Goal: Task Accomplishment & Management: Complete application form

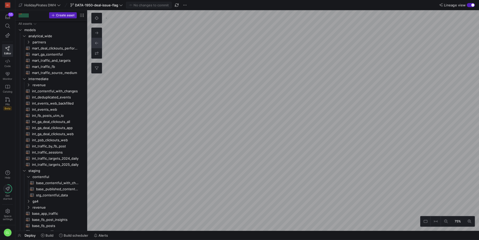
scroll to position [170, 0]
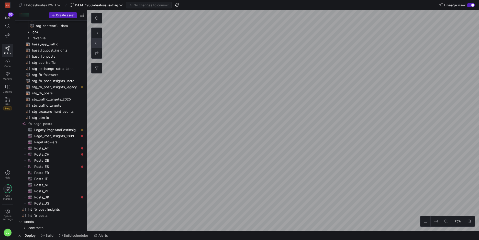
click at [97, 46] on div "75% 0" at bounding box center [283, 120] width 392 height 221
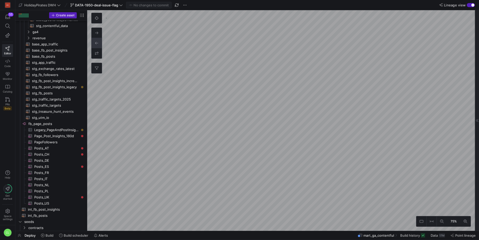
scroll to position [31, 0]
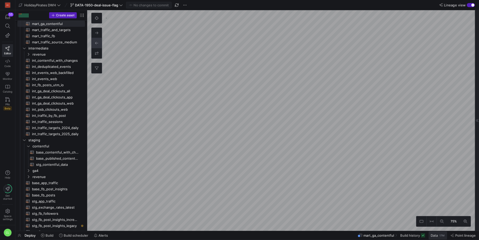
click at [431, 236] on span "Data" at bounding box center [433, 236] width 7 height 4
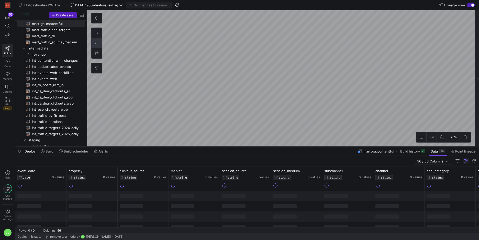
drag, startPoint x: 254, startPoint y: 146, endPoint x: 259, endPoint y: 92, distance: 54.2
click at [259, 146] on div at bounding box center [246, 147] width 463 height 2
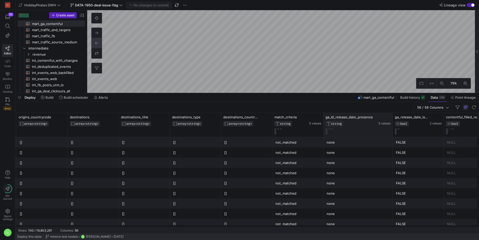
drag, startPoint x: 374, startPoint y: 121, endPoint x: 392, endPoint y: 127, distance: 19.0
click at [392, 127] on div at bounding box center [392, 125] width 2 height 24
drag, startPoint x: 443, startPoint y: 118, endPoint x: 452, endPoint y: 118, distance: 8.7
click at [452, 118] on div at bounding box center [452, 125] width 2 height 24
click at [399, 129] on button at bounding box center [398, 129] width 2 height 1
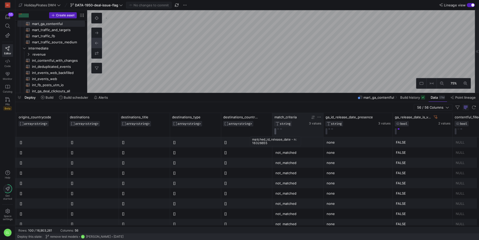
click at [274, 132] on button at bounding box center [275, 132] width 2 height 6
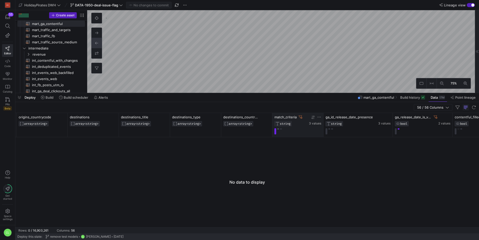
click at [278, 129] on button at bounding box center [278, 129] width 2 height 1
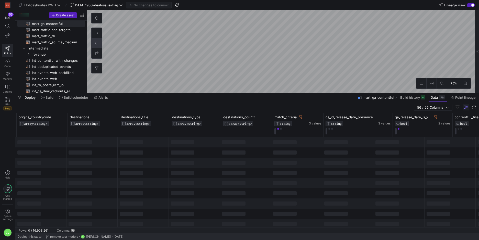
click at [301, 164] on div at bounding box center [296, 163] width 51 height 10
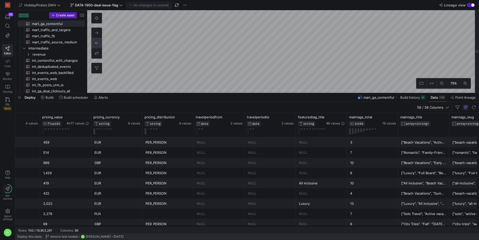
scroll to position [0, 1278]
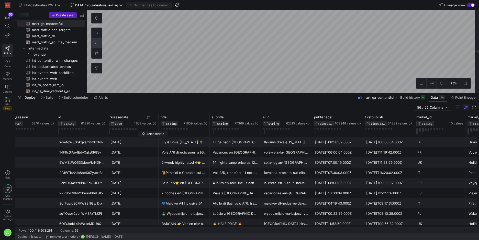
drag, startPoint x: 292, startPoint y: 121, endPoint x: 140, endPoint y: 130, distance: 152.6
click at [140, 130] on div "releasedate DATE 1663 values" at bounding box center [132, 124] width 47 height 19
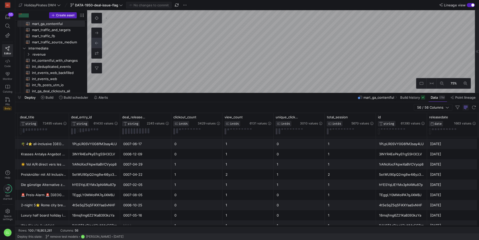
click at [251, 100] on div "Deploy Build Build scheduler Alerts mart_ga_contentful Build history Data 17M P…" at bounding box center [246, 97] width 463 height 9
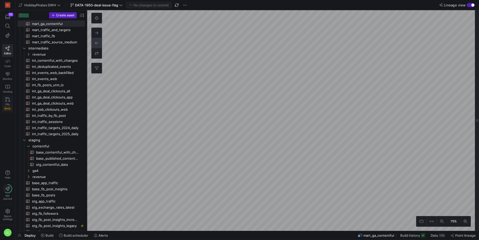
click at [8, 99] on icon at bounding box center [7, 99] width 5 height 5
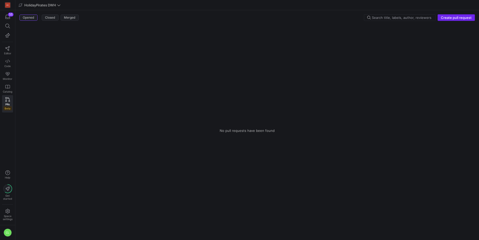
click at [447, 18] on span "Create pull request" at bounding box center [456, 18] width 31 height 4
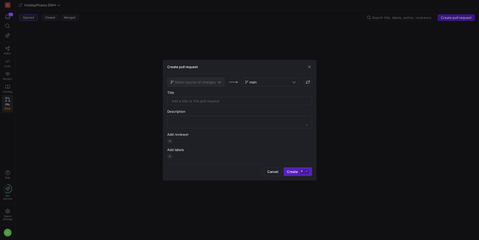
click at [214, 86] on span at bounding box center [195, 82] width 57 height 8
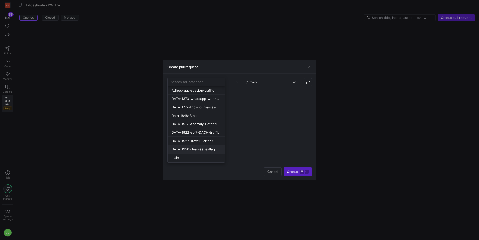
click at [210, 150] on span "DATA-1950-deal-issue-flag" at bounding box center [192, 149] width 43 height 4
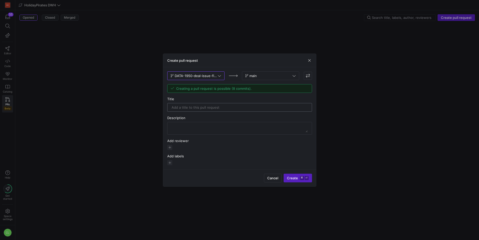
click at [225, 106] on input "text" at bounding box center [239, 108] width 136 height 4
type input "DATA-1950: Add outlier columns"
click at [230, 130] on textarea at bounding box center [239, 128] width 136 height 8
type textarea "-"
type textarea "1"
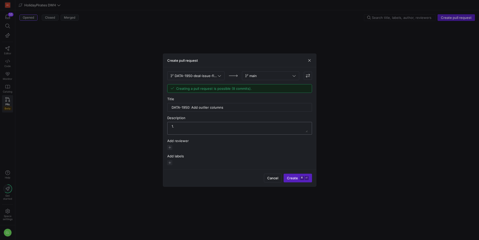
type textarea "1"
type textarea "A"
drag, startPoint x: 307, startPoint y: 132, endPoint x: 303, endPoint y: 136, distance: 5.4
click at [308, 157] on div "DATA-1950-deal-issue-flag main Creating a pull request is possible (8 commits).…" at bounding box center [239, 119] width 145 height 94
drag, startPoint x: 306, startPoint y: 133, endPoint x: 314, endPoint y: 137, distance: 8.5
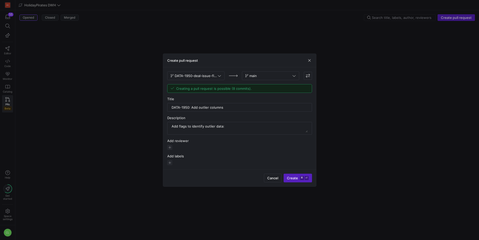
click at [319, 140] on div "Create pull request DATA-1950-deal-issue-flag main Creating a pull request is p…" at bounding box center [239, 120] width 479 height 240
drag, startPoint x: 301, startPoint y: 130, endPoint x: 310, endPoint y: 133, distance: 9.4
click at [310, 133] on div at bounding box center [239, 128] width 145 height 13
drag, startPoint x: 308, startPoint y: 132, endPoint x: 307, endPoint y: 136, distance: 3.9
click at [307, 136] on div "DATA-1950-deal-issue-flag main Creating a pull request is possible (8 commits).…" at bounding box center [239, 119] width 145 height 94
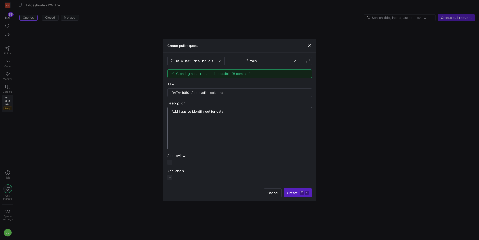
drag, startPoint x: 317, startPoint y: 141, endPoint x: 298, endPoint y: 141, distance: 19.2
click at [321, 159] on div "Create pull request DATA-1950-deal-issue-flag main Creating a pull request is p…" at bounding box center [239, 120] width 479 height 240
click at [202, 124] on textarea at bounding box center [239, 129] width 136 height 36
click at [239, 119] on textarea at bounding box center [239, 129] width 136 height 36
click at [248, 118] on textarea at bounding box center [239, 129] width 136 height 36
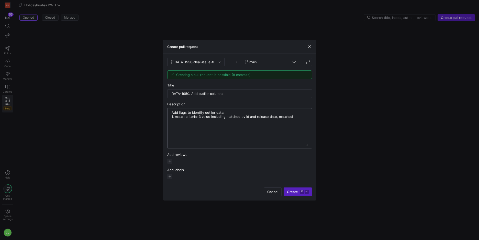
click at [295, 118] on textarea at bounding box center [239, 129] width 136 height 36
click at [211, 125] on textarea at bounding box center [239, 129] width 136 height 36
click at [235, 125] on textarea at bounding box center [239, 129] width 136 height 36
click at [272, 127] on textarea at bounding box center [239, 129] width 136 height 36
click at [190, 124] on textarea at bounding box center [239, 129] width 136 height 36
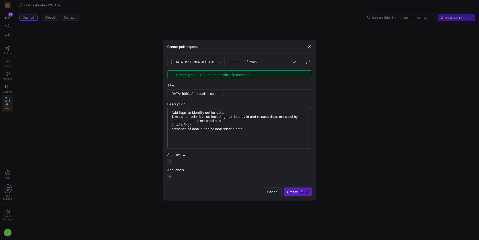
type textarea "Add flags to identify outlier data: 1. match criteria: 3 value including matche…"
click at [172, 130] on textarea at bounding box center [239, 129] width 136 height 36
click at [257, 130] on textarea at bounding box center [239, 129] width 136 height 36
click at [235, 139] on textarea at bounding box center [239, 129] width 136 height 36
drag, startPoint x: 230, startPoint y: 138, endPoint x: 160, endPoint y: 112, distance: 73.9
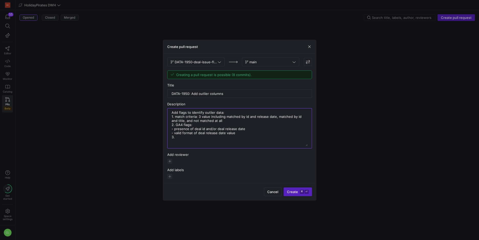
click at [160, 112] on div "Create pull request DATA-1950-deal-issue-flag main Creating a pull request is p…" at bounding box center [239, 120] width 479 height 240
click at [203, 140] on textarea at bounding box center [239, 129] width 136 height 36
click at [190, 125] on textarea at bounding box center [239, 129] width 136 height 36
click at [211, 137] on textarea at bounding box center [239, 129] width 136 height 36
click at [202, 117] on textarea at bounding box center [239, 129] width 136 height 36
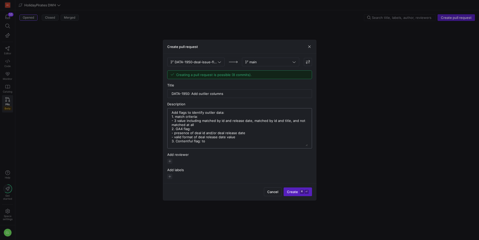
click at [185, 122] on textarea at bounding box center [239, 129] width 136 height 36
drag, startPoint x: 186, startPoint y: 121, endPoint x: 178, endPoint y: 121, distance: 7.9
click at [178, 121] on textarea at bounding box center [239, 129] width 136 height 36
click at [207, 117] on textarea at bounding box center [239, 129] width 136 height 36
drag, startPoint x: 209, startPoint y: 121, endPoint x: 200, endPoint y: 122, distance: 8.6
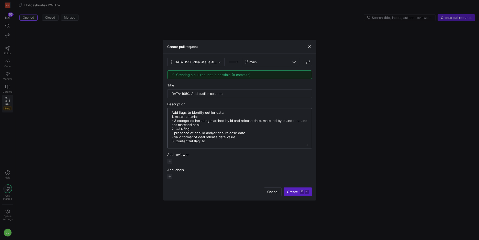
click at [193, 122] on textarea at bounding box center [239, 129] width 136 height 36
click at [199, 122] on textarea at bounding box center [239, 129] width 136 height 36
click at [227, 131] on textarea at bounding box center [239, 129] width 136 height 36
click at [253, 128] on textarea at bounding box center [239, 129] width 136 height 36
click at [235, 133] on textarea at bounding box center [239, 129] width 136 height 36
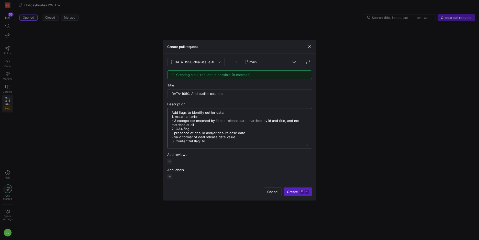
click at [235, 145] on textarea at bounding box center [239, 129] width 136 height 36
click at [204, 143] on textarea at bounding box center [239, 129] width 136 height 36
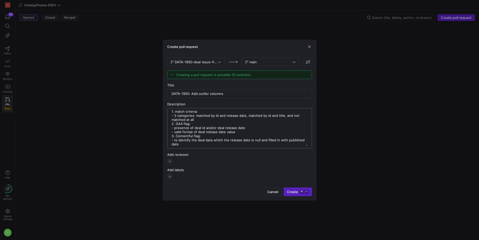
drag, startPoint x: 228, startPoint y: 145, endPoint x: 224, endPoint y: 140, distance: 6.7
click at [224, 140] on textarea at bounding box center [239, 129] width 136 height 36
type textarea "Add flags to identify outlier data: 1. match criteria: - 3 categories: matched …"
click at [170, 162] on span "button" at bounding box center [169, 161] width 5 height 5
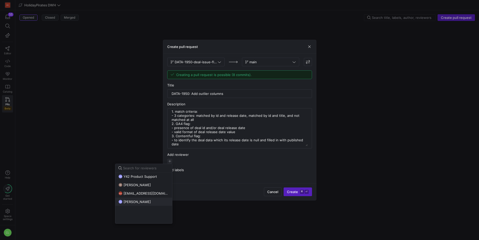
click at [145, 204] on button "BS [PERSON_NAME]" at bounding box center [143, 202] width 57 height 8
click at [218, 179] on div at bounding box center [239, 120] width 479 height 240
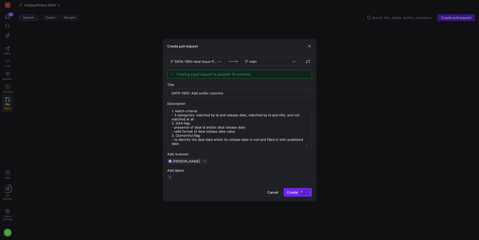
click at [294, 191] on span "Create ⌘ ⏎" at bounding box center [298, 193] width 22 height 4
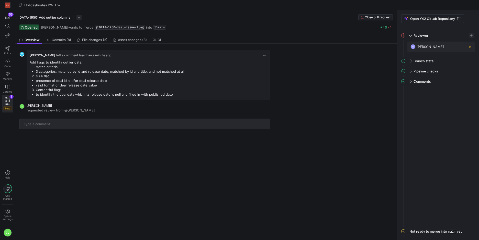
click at [100, 39] on mat-tooltip-component "Open DATA-1950-deal-issue-flag in the Asset Editor" at bounding box center [124, 37] width 51 height 10
click at [95, 41] on span "File changes (2)" at bounding box center [94, 39] width 25 height 3
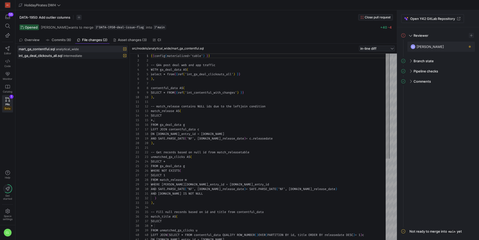
scroll to position [46, 0]
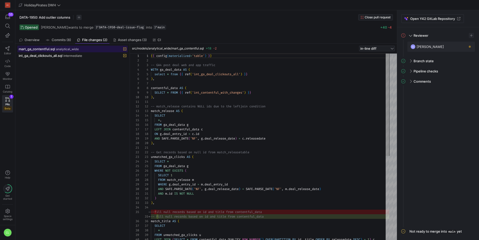
click at [87, 51] on span at bounding box center [73, 49] width 110 height 6
click at [85, 54] on div "int_ga_deal_clickouts_all.sql intermediate" at bounding box center [67, 56] width 96 height 4
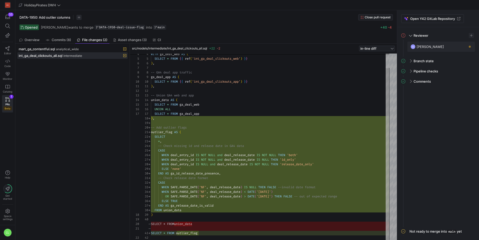
click at [158, 129] on div "WITH ga_deal_web AS ( SELECT * FROM { { ref ( 'int_ga_deal_clickouts_web' ) } }…" at bounding box center [270, 139] width 238 height 202
click at [193, 131] on div "WITH ga_deal_web AS ( SELECT * FROM { { ref ( 'int_ga_deal_clickouts_web' ) } }…" at bounding box center [270, 139] width 238 height 202
click at [204, 125] on div "WITH ga_deal_web AS ( SELECT * FROM { { ref ( 'int_ga_deal_clickouts_web' ) } }…" at bounding box center [270, 139] width 238 height 202
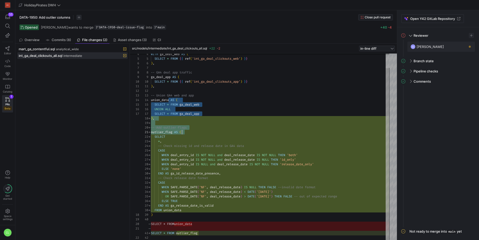
drag, startPoint x: 170, startPoint y: 102, endPoint x: 204, endPoint y: 130, distance: 43.7
click at [204, 130] on div "WITH ga_deal_web AS ( SELECT * FROM { { ref ( 'int_ga_deal_clickouts_web' ) } }…" at bounding box center [270, 139] width 238 height 202
type textarea "-- Check release date format CASE WHEN SAFE.PARSE_DATE('%F', deal_release_date)…"
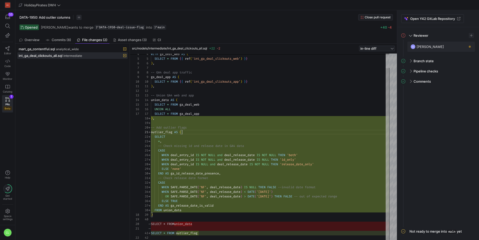
scroll to position [32, 31]
click at [248, 210] on div "WITH ga_deal_web AS ( SELECT * FROM { { ref ( 'int_ga_deal_clickouts_web' ) } }…" at bounding box center [270, 139] width 238 height 202
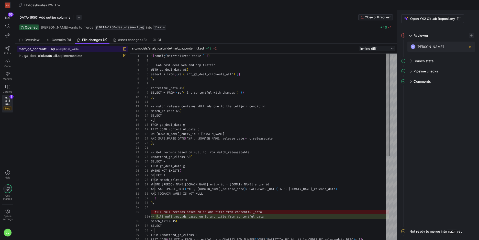
click at [78, 47] on div "mart_ga_contentful.sql analytical_wide" at bounding box center [67, 49] width 96 height 4
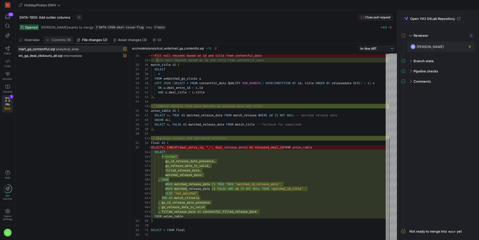
click at [62, 39] on span "Commits (8)" at bounding box center [61, 39] width 19 height 3
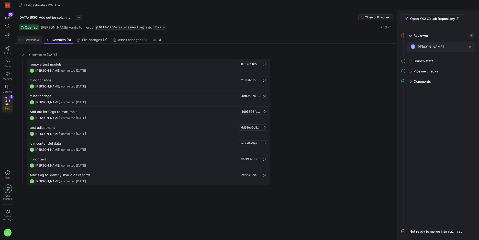
click at [31, 41] on span "Overview" at bounding box center [32, 39] width 15 height 3
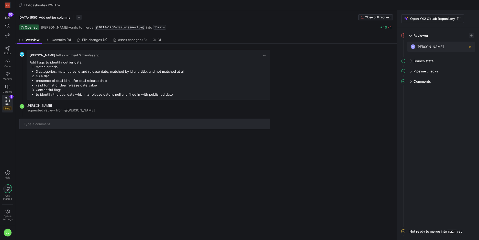
click at [159, 154] on div "[PERSON_NAME] left a comment 5 minutes ago Add flags to identify outlier data: …" at bounding box center [204, 142] width 379 height 197
click at [8, 66] on span "Code" at bounding box center [7, 66] width 6 height 3
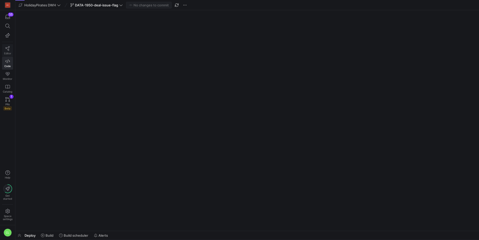
click at [7, 52] on span "Editor" at bounding box center [7, 53] width 7 height 3
click at [8, 51] on link "Editor" at bounding box center [7, 50] width 11 height 13
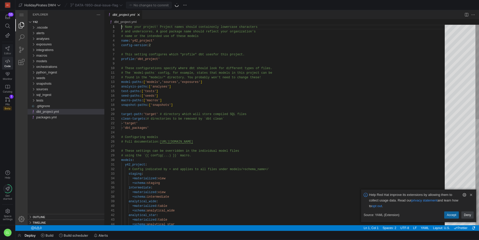
click at [10, 54] on span "Editor" at bounding box center [7, 53] width 7 height 3
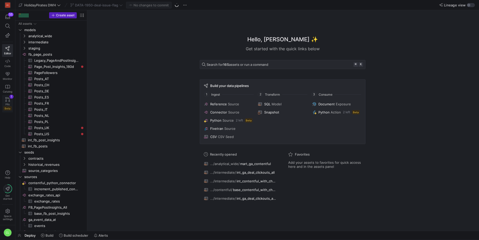
click at [5, 101] on icon at bounding box center [7, 99] width 5 height 5
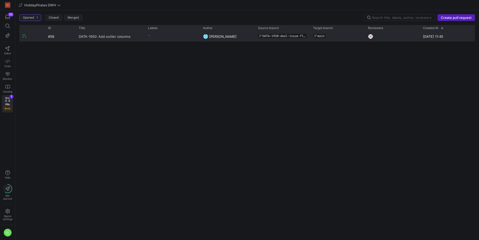
click at [116, 33] on span "DATA-1950: Add outlier columns" at bounding box center [105, 36] width 52 height 9
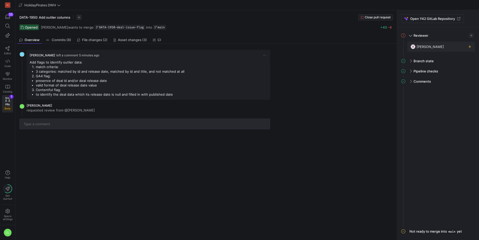
drag, startPoint x: 191, startPoint y: 94, endPoint x: 27, endPoint y: 62, distance: 166.9
click at [27, 62] on y42-pull-request-timeline-normal-comment "[PERSON_NAME] left a comment 5 minutes ago Add flags to identify outlier data: …" at bounding box center [148, 75] width 243 height 50
copy markdown "Add flags to identify outlier data: match criteria: 3 categories: matched by id…"
click at [289, 55] on y42-pull-request-detail-view-overview "[PERSON_NAME] left a comment 34 minutes ago Add flags to identify outlier data:…" at bounding box center [204, 89] width 379 height 90
click at [10, 50] on link "Editor" at bounding box center [7, 50] width 11 height 13
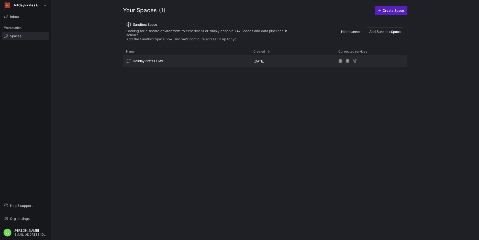
click at [33, 39] on span at bounding box center [25, 36] width 46 height 8
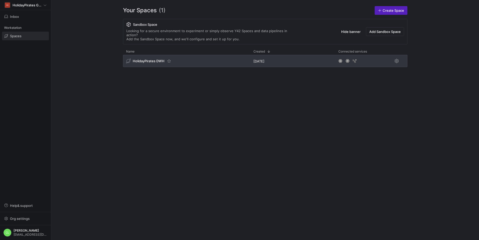
click at [157, 59] on span "HolidayPirates DWH" at bounding box center [149, 61] width 32 height 4
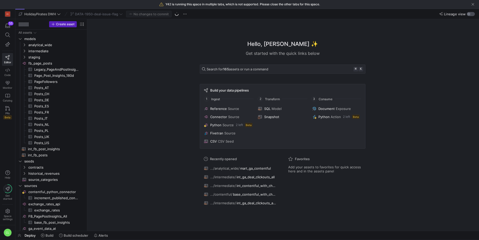
click at [470, 14] on div "button" at bounding box center [468, 14] width 3 height 3
